Goal: Transaction & Acquisition: Subscribe to service/newsletter

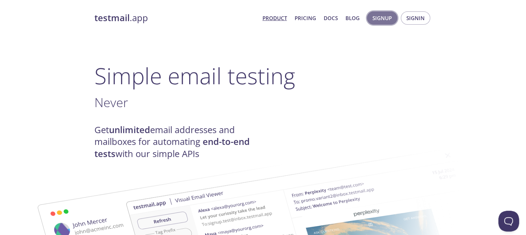
click at [387, 14] on span "Signup" at bounding box center [382, 17] width 19 height 9
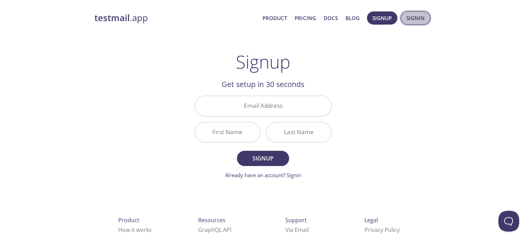
click at [410, 20] on span "Signin" at bounding box center [416, 17] width 18 height 9
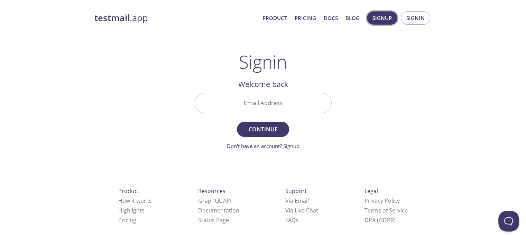
click at [389, 18] on span "Signup" at bounding box center [382, 17] width 19 height 9
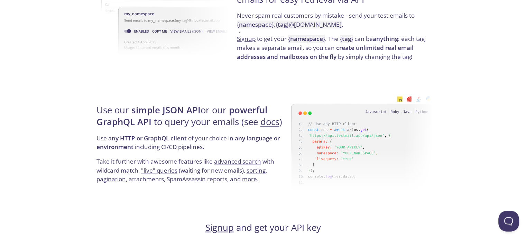
scroll to position [584, 0]
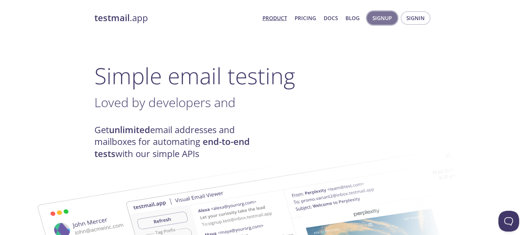
click at [387, 16] on span "Signup" at bounding box center [382, 17] width 19 height 9
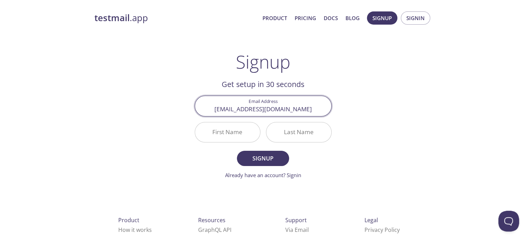
type input "nithyamurugan2120@gmail.com"
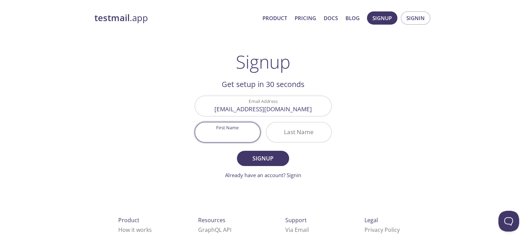
click at [226, 140] on input "First Name" at bounding box center [227, 132] width 65 height 20
type input "Thenu"
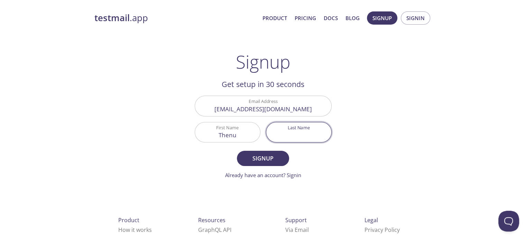
click at [288, 132] on input "Last Name" at bounding box center [298, 132] width 65 height 20
type input "mozhi"
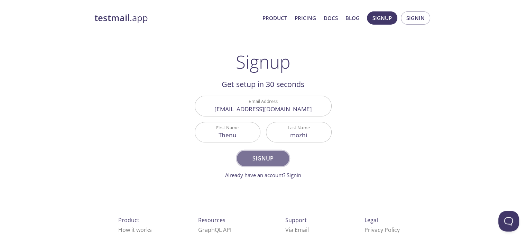
click at [263, 161] on span "Signup" at bounding box center [263, 158] width 37 height 10
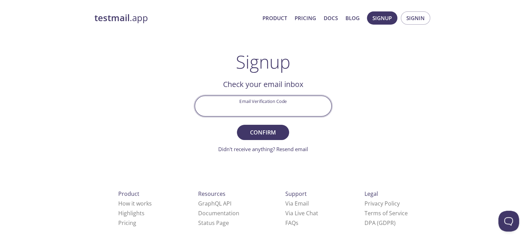
click at [251, 107] on input "Email Verification Code" at bounding box center [263, 106] width 136 height 20
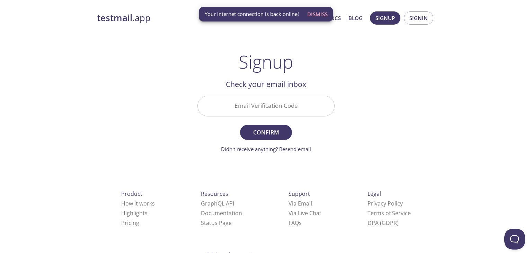
click at [344, 136] on div "testmail .app Product Pricing Docs Blog Signup Signin Signup Get setup in 30 se…" at bounding box center [266, 152] width 354 height 291
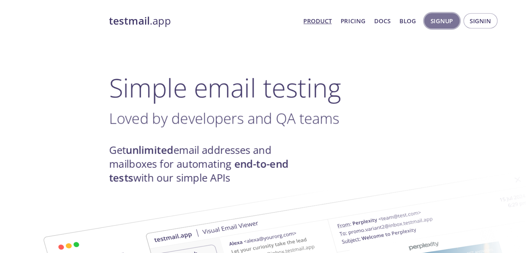
click at [373, 20] on span "Signup" at bounding box center [382, 17] width 19 height 9
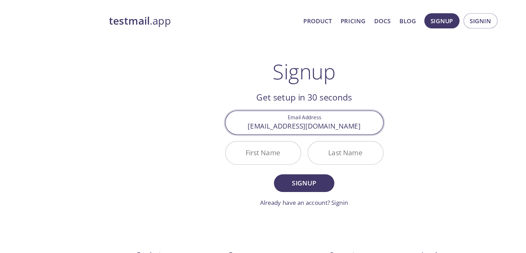
type input "thenmozhimurugan208@gmail.com"
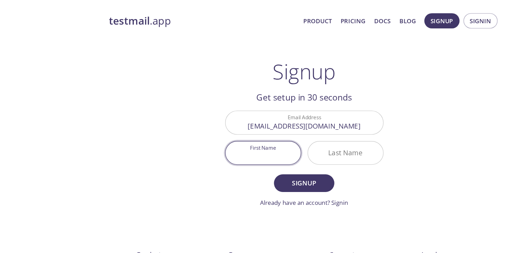
click at [216, 128] on input "First Name" at bounding box center [227, 132] width 65 height 20
type input "Then"
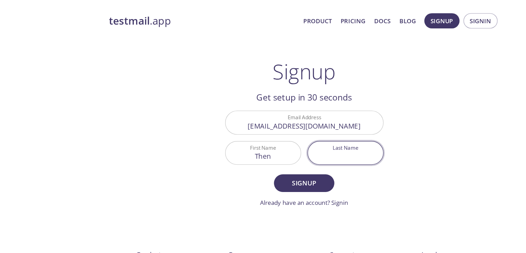
click at [296, 129] on input "Last Name" at bounding box center [298, 132] width 65 height 20
type input "mozhi"
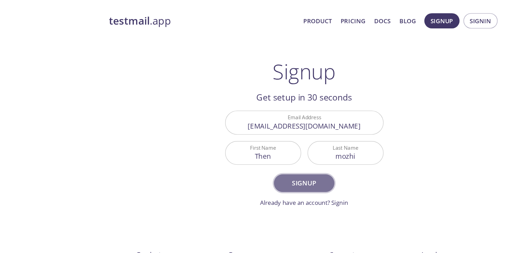
click at [274, 154] on span "Signup" at bounding box center [263, 158] width 37 height 10
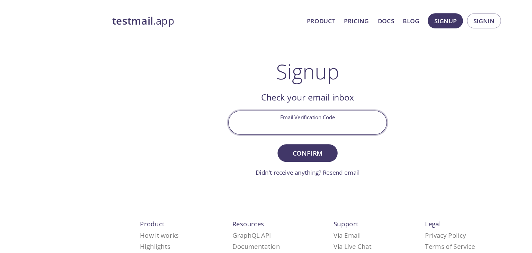
click at [299, 107] on input "Email Verification Code" at bounding box center [266, 106] width 136 height 20
click at [299, 107] on input "VGF3" at bounding box center [266, 106] width 136 height 20
type input "VGF3WTL"
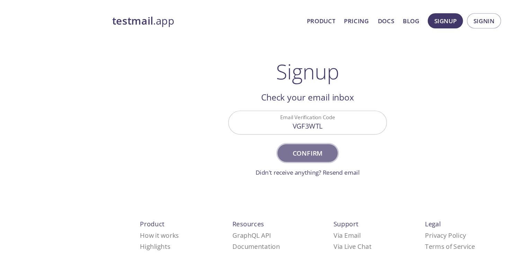
click at [281, 130] on span "Confirm" at bounding box center [265, 132] width 37 height 10
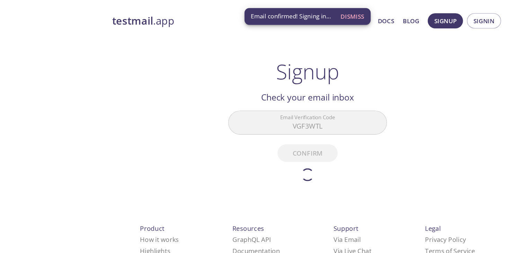
click at [281, 130] on form "Email Verification Code VGF3WTL Confirm Didn't receive anything? Resend email" at bounding box center [265, 126] width 137 height 61
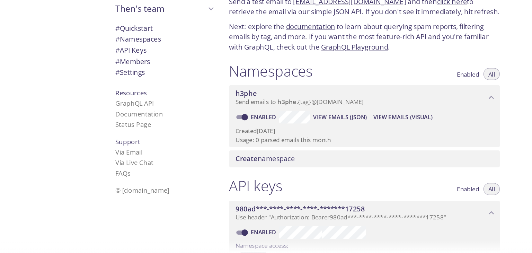
click at [257, 54] on link "documentation" at bounding box center [268, 57] width 43 height 8
